Goal: Information Seeking & Learning: Learn about a topic

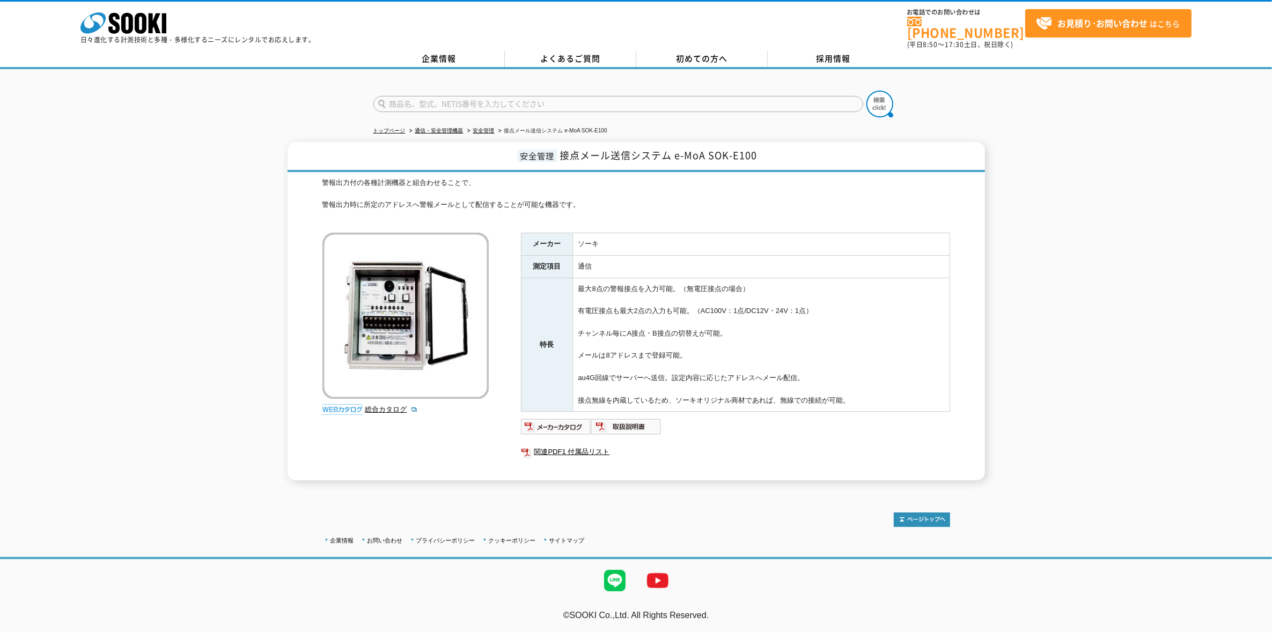
click at [302, 278] on div "安全管理 接点メール送信システム e-MoA SOK-E100 警報出力付の各種計測機器と組合わせることで、 警報出力時に所定のアドレスへ警報メールとして配信…" at bounding box center [636, 311] width 697 height 339
click at [260, 264] on div "安全管理 接点メール送信システム e-MoA SOK-E100 警報出力付の各種計測機器と組合わせることで、 警報出力時に所定のアドレスへ警報メールとして配信…" at bounding box center [636, 311] width 1272 height 339
click at [256, 273] on div "安全管理 接点メール送信システム e-MoA SOK-E100 警報出力付の各種計測機器と組合わせることで、 警報出力時に所定のアドレスへ警報メールとして配信…" at bounding box center [636, 311] width 1272 height 339
click at [567, 422] on img at bounding box center [556, 426] width 70 height 17
click at [1077, 241] on div "安全管理 接点メール送信システム e-MoA SOK-E100 警報出力付の各種計測機器と組合わせることで、 警報出力時に所定のアドレスへ警報メールとして配信…" at bounding box center [636, 311] width 1272 height 339
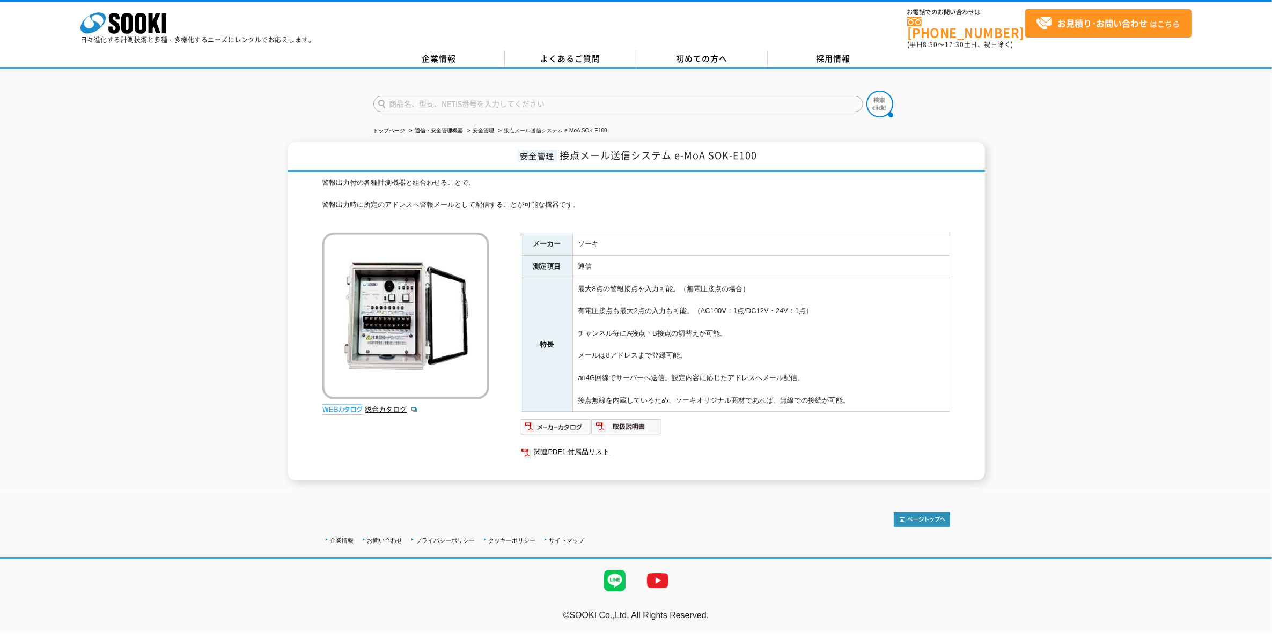
click at [1168, 162] on div "安全管理 接点メール送信システム e-MoA SOK-E100 警報出力付の各種計測機器と組合わせることで、 警報出力時に所定のアドレスへ警報メールとして配信…" at bounding box center [636, 311] width 1272 height 339
click at [705, 326] on td "最大8点の警報接点を入力可能。（無電圧接点の場合） 有電圧接点も最大2点の入力も可能。（AC100V：1点/DC12V・24V：1点） チャンネル毎にA接点・…" at bounding box center [760, 345] width 377 height 134
drag, startPoint x: 705, startPoint y: 326, endPoint x: 661, endPoint y: 363, distance: 57.6
click at [661, 363] on td "最大8点の警報接点を入力可能。（無電圧接点の場合） 有電圧接点も最大2点の入力も可能。（AC100V：1点/DC12V・24V：1点） チャンネル毎にA接点・…" at bounding box center [760, 345] width 377 height 134
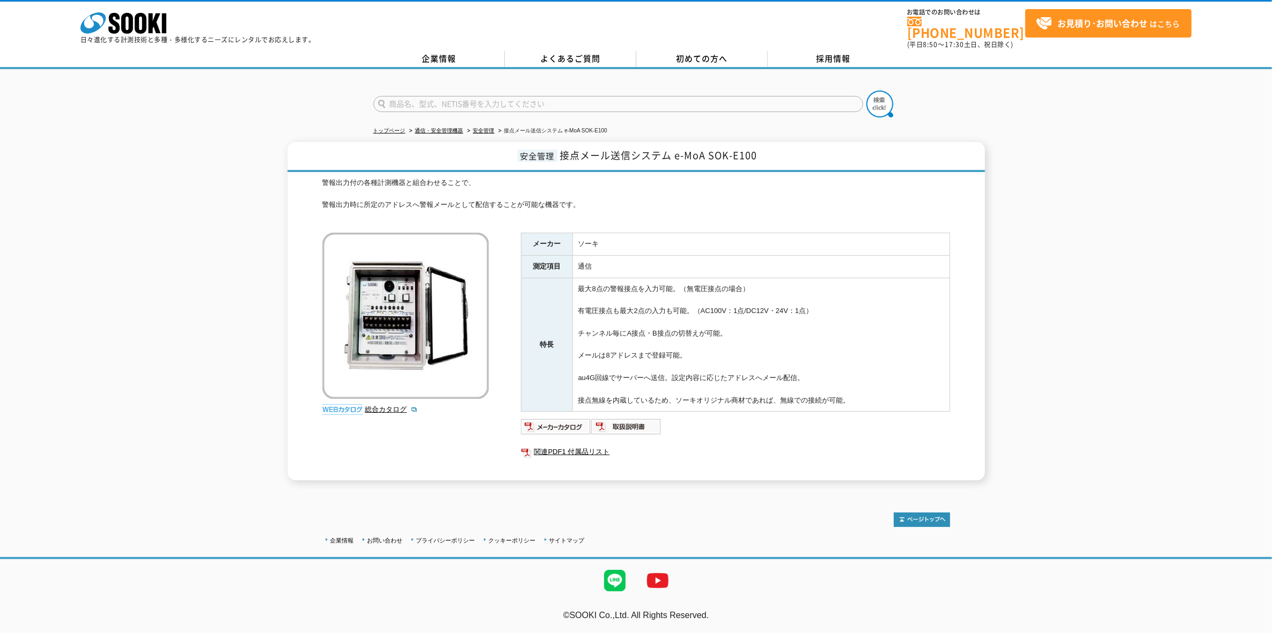
click at [492, 288] on div "警報出力付の各種計測機器と組合わせることで、 警報出力時に所定のアドレスへ警報メールとして配信することが可能な機器です。 総合カタログ メーカー ソーキ 測定…" at bounding box center [636, 330] width 628 height 304
click at [566, 255] on th "測定項目" at bounding box center [547, 266] width 52 height 23
click at [590, 302] on td "最大8点の警報接点を入力可能。（無電圧接点の場合） 有電圧接点も最大2点の入力も可能。（AC100V：1点/DC12V・24V：1点） チャンネル毎にA接点・…" at bounding box center [760, 345] width 377 height 134
